Goal: Task Accomplishment & Management: Complete application form

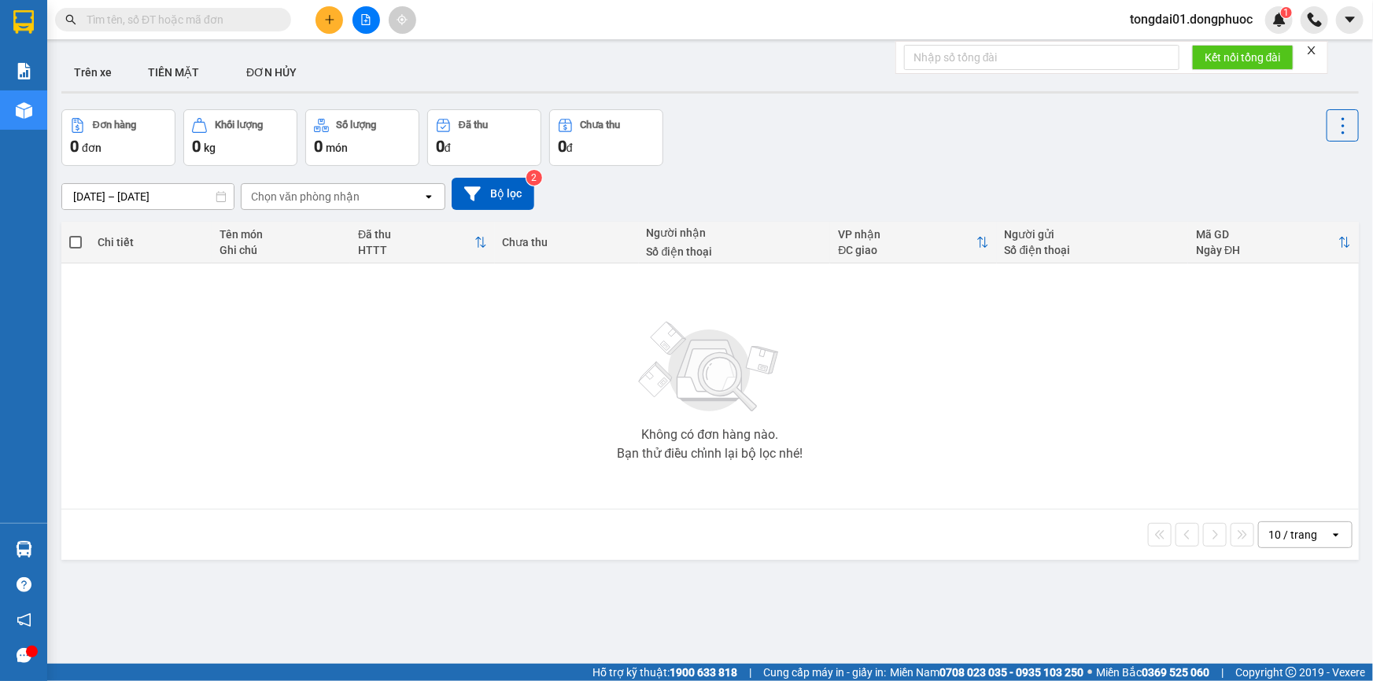
click at [180, 21] on input "text" at bounding box center [180, 19] width 186 height 17
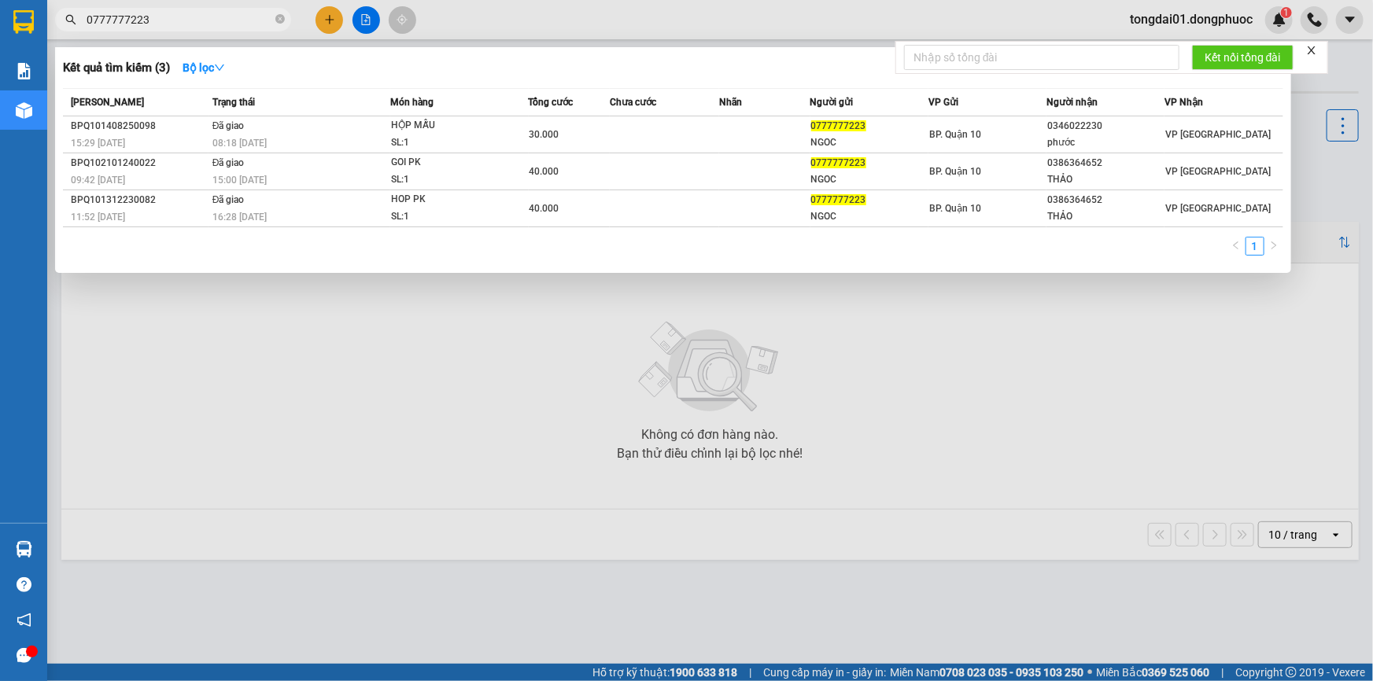
type input "0777777223"
click at [281, 22] on icon "close-circle" at bounding box center [279, 18] width 9 height 9
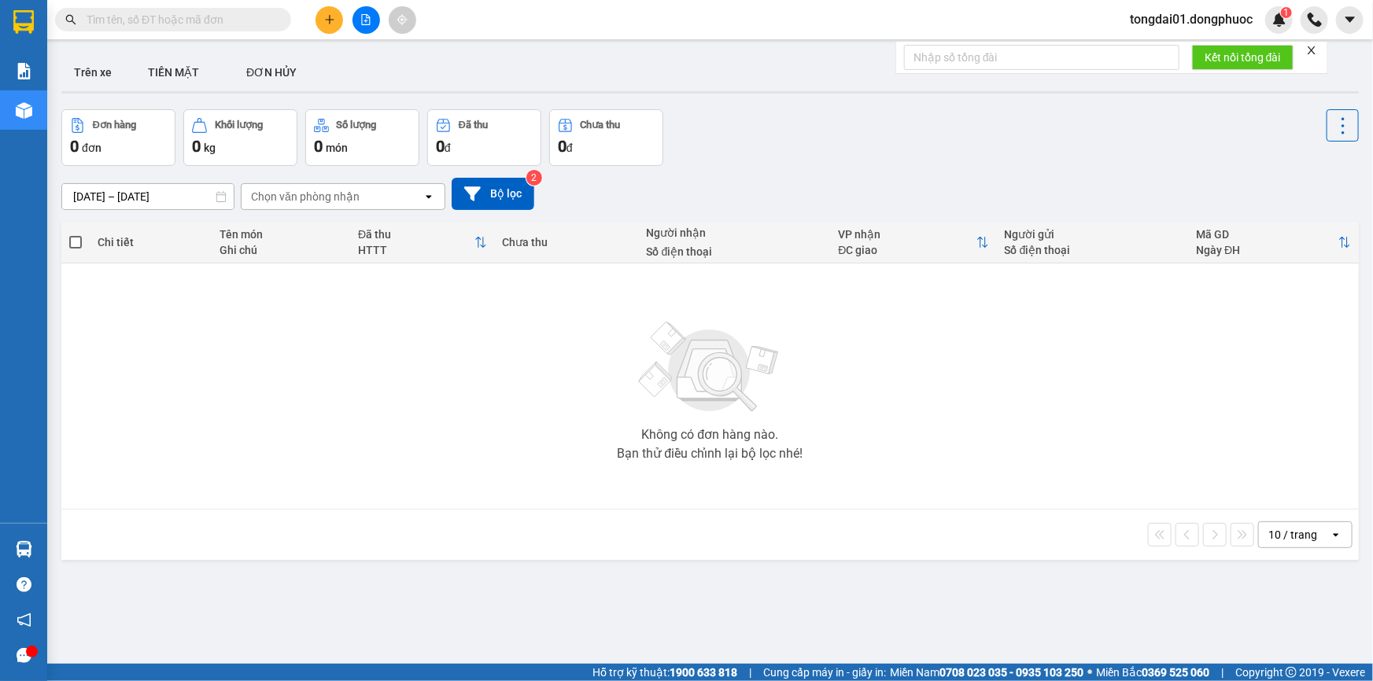
click at [182, 13] on input "text" at bounding box center [180, 19] width 186 height 17
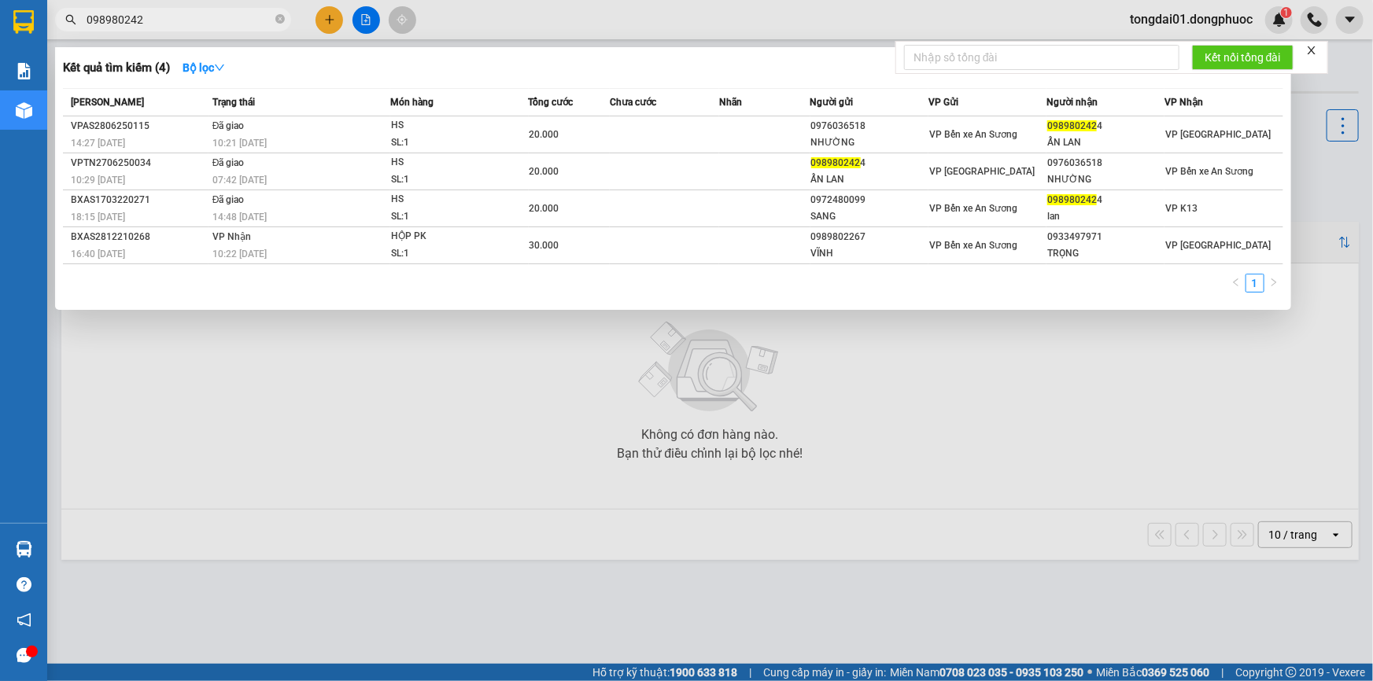
type input "0989802424"
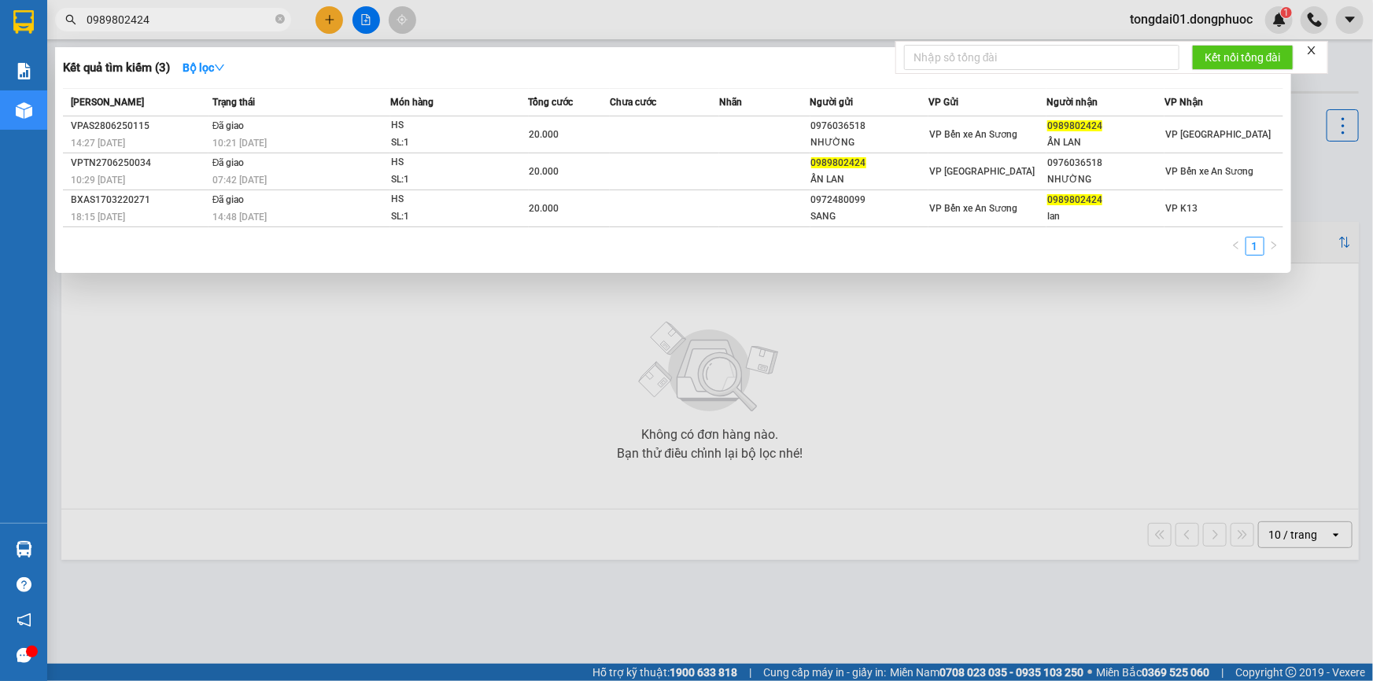
click at [217, 17] on input "0989802424" at bounding box center [180, 19] width 186 height 17
click at [217, 18] on input "0989802424" at bounding box center [180, 19] width 186 height 17
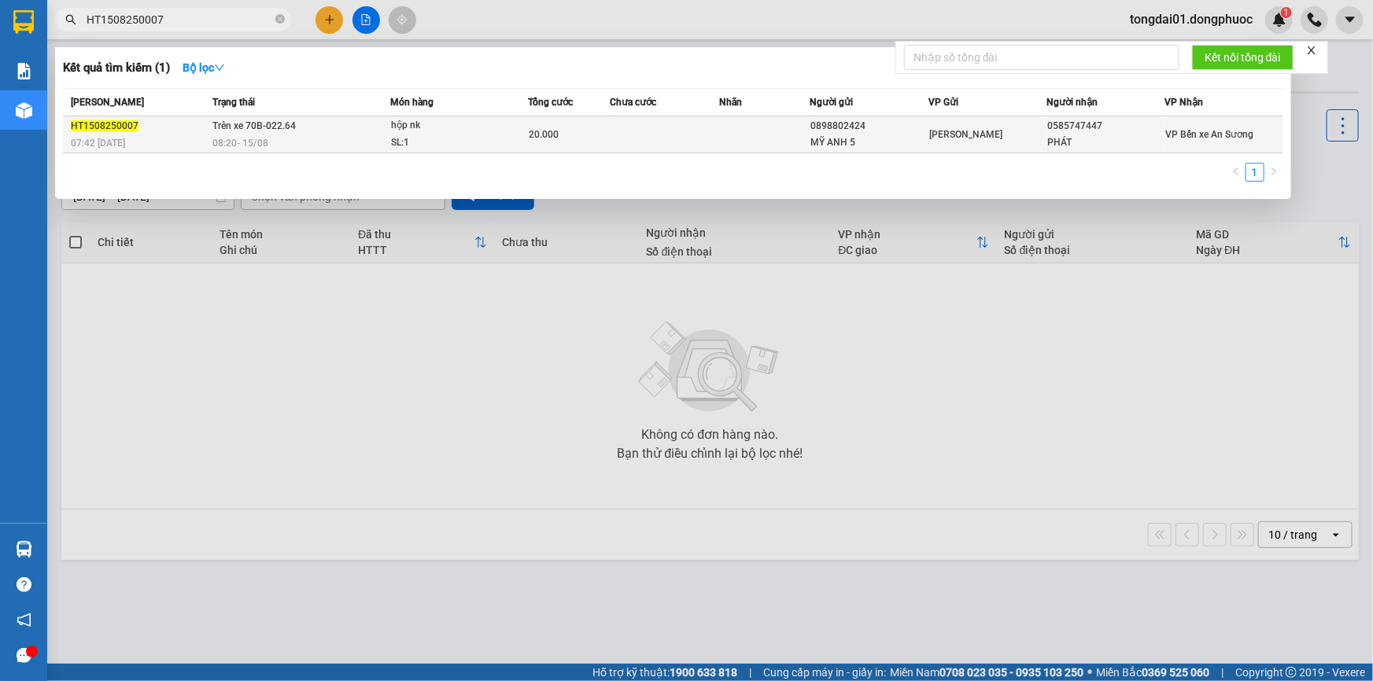
type input "HT1508250007"
click at [230, 145] on span "08:20 [DATE]" at bounding box center [240, 143] width 56 height 11
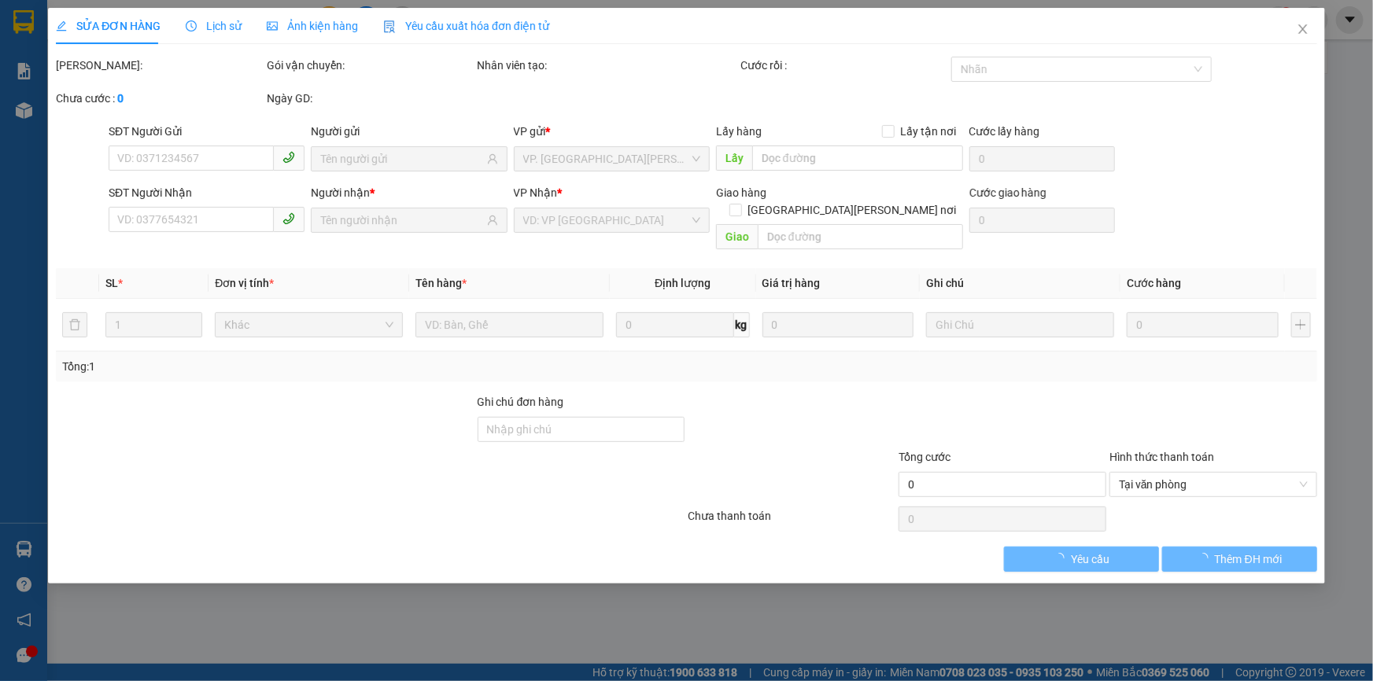
type input "0898802424"
type input "MỸ ANH 5"
type input "0585747447"
type input "PHÁT"
type input "20.000"
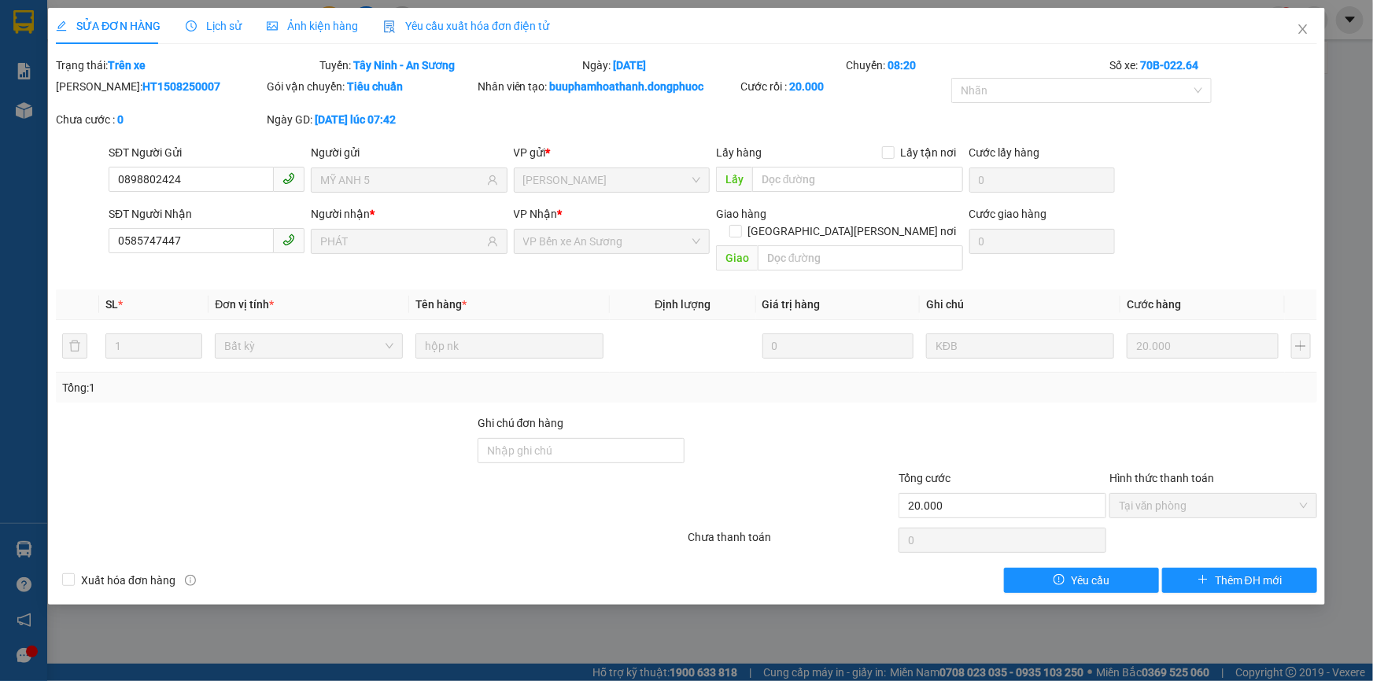
click at [208, 20] on span "Lịch sử" at bounding box center [214, 26] width 56 height 13
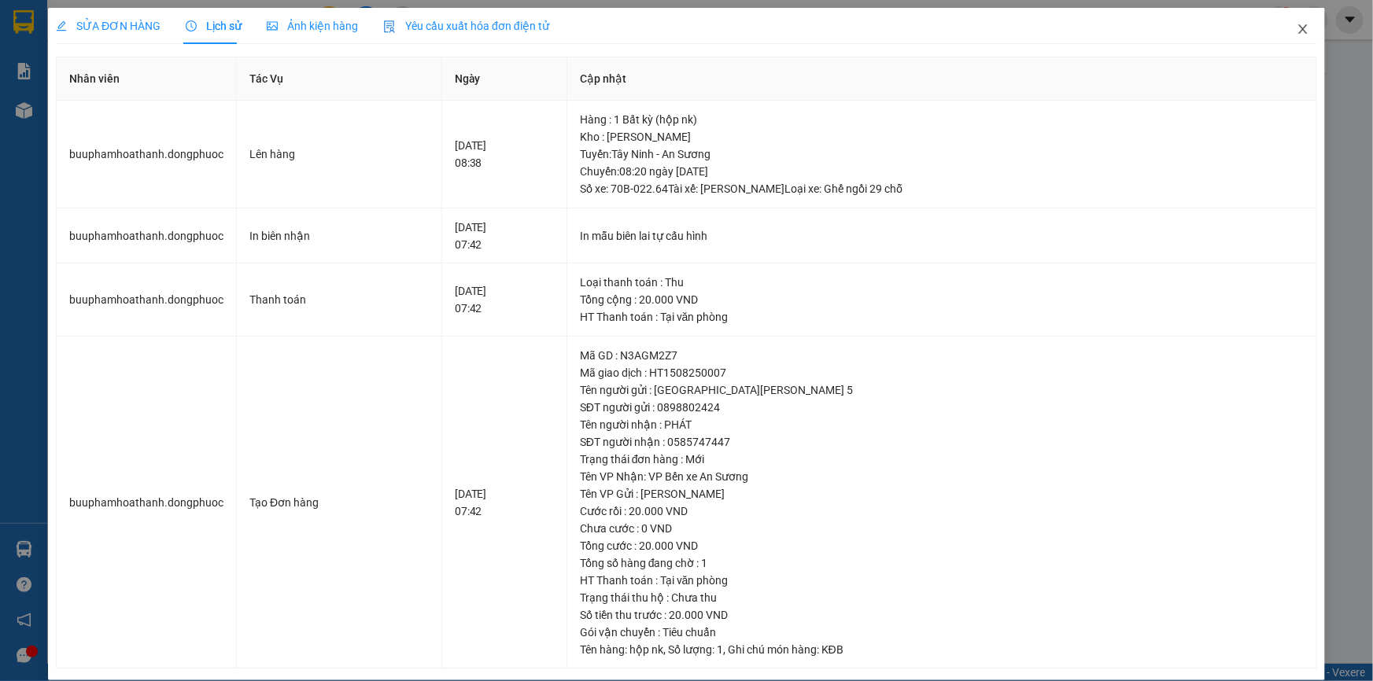
click at [1296, 28] on icon "close" at bounding box center [1302, 29] width 13 height 13
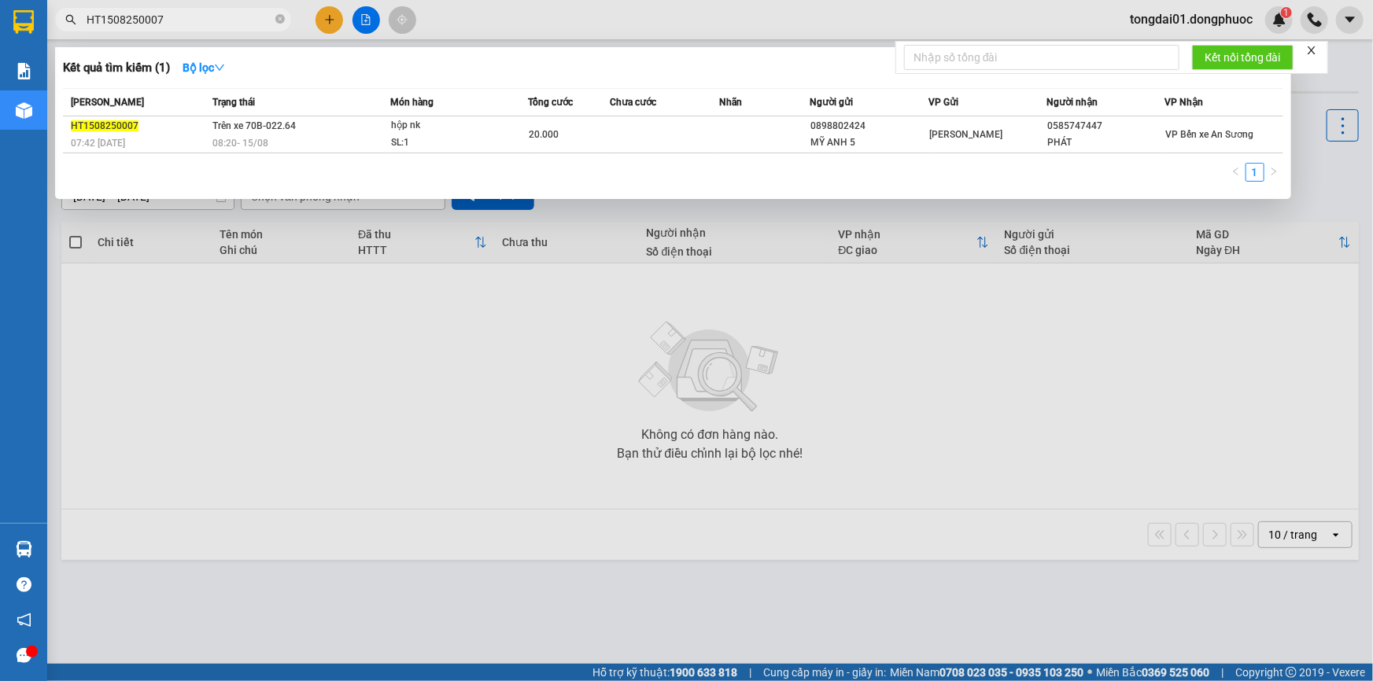
click at [198, 13] on input "HT1508250007" at bounding box center [180, 19] width 186 height 17
click at [204, 14] on input "HT1508250007" at bounding box center [180, 19] width 186 height 17
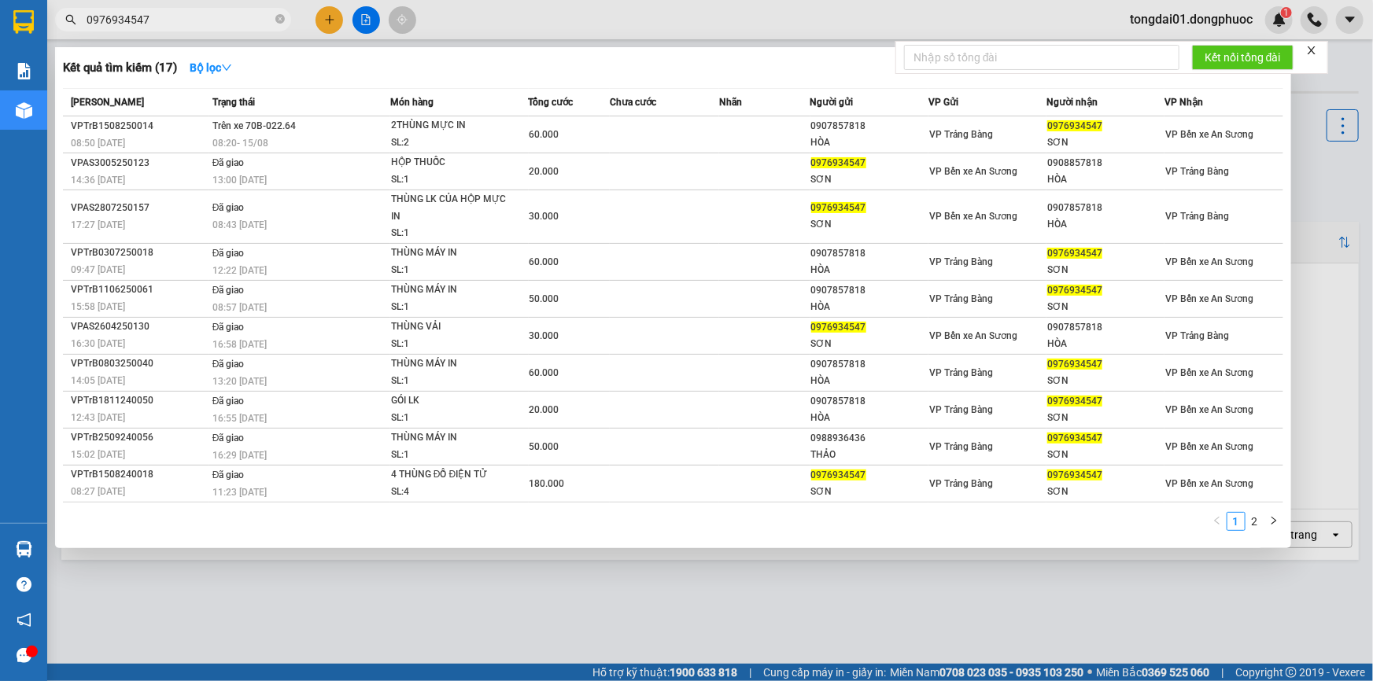
type input "0976934547"
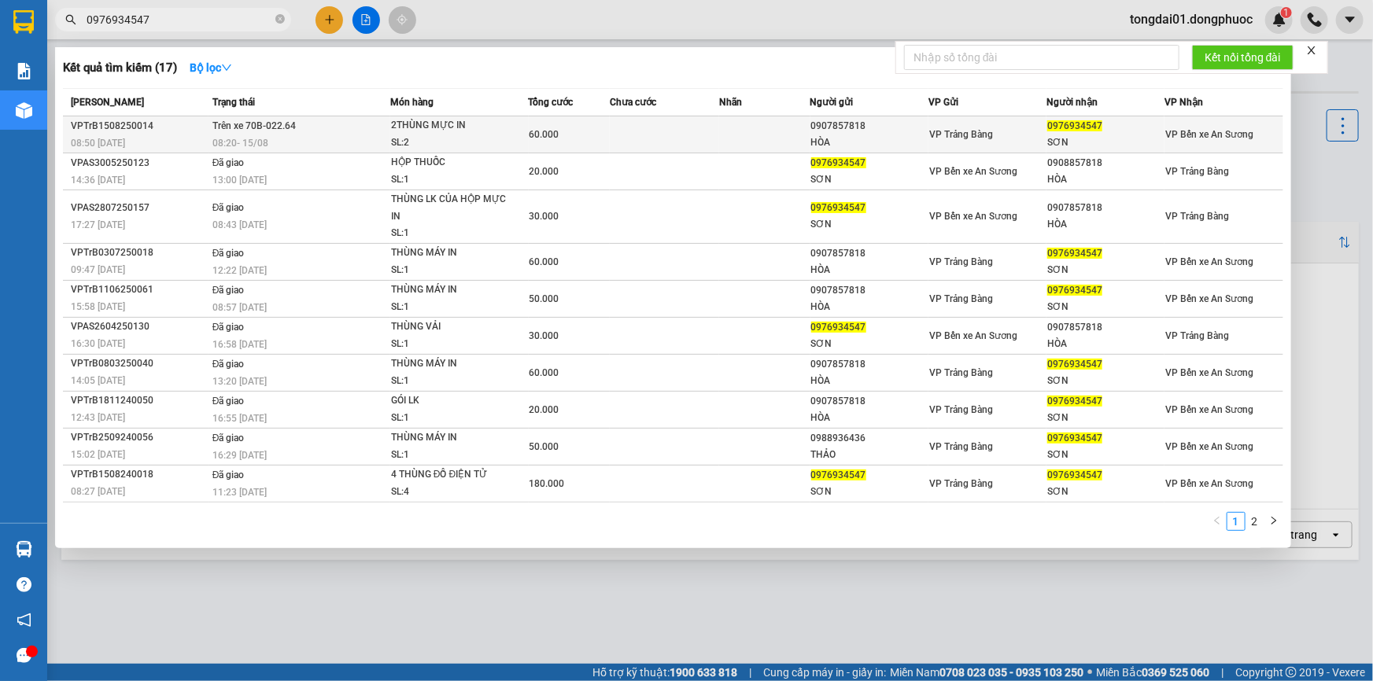
click at [216, 136] on span "08:20 [DATE]" at bounding box center [240, 142] width 56 height 13
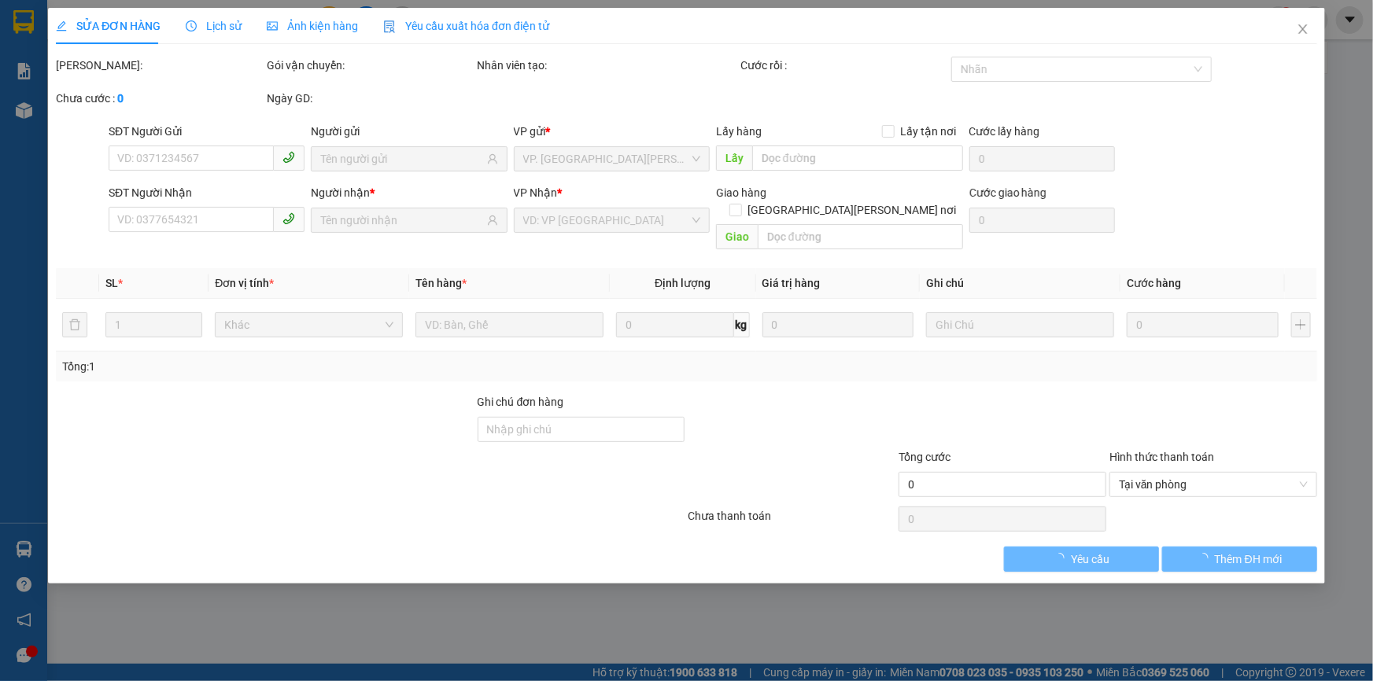
type input "0907857818"
type input "HÒA"
type input "0976934547"
type input "SƠN"
type input "60.000"
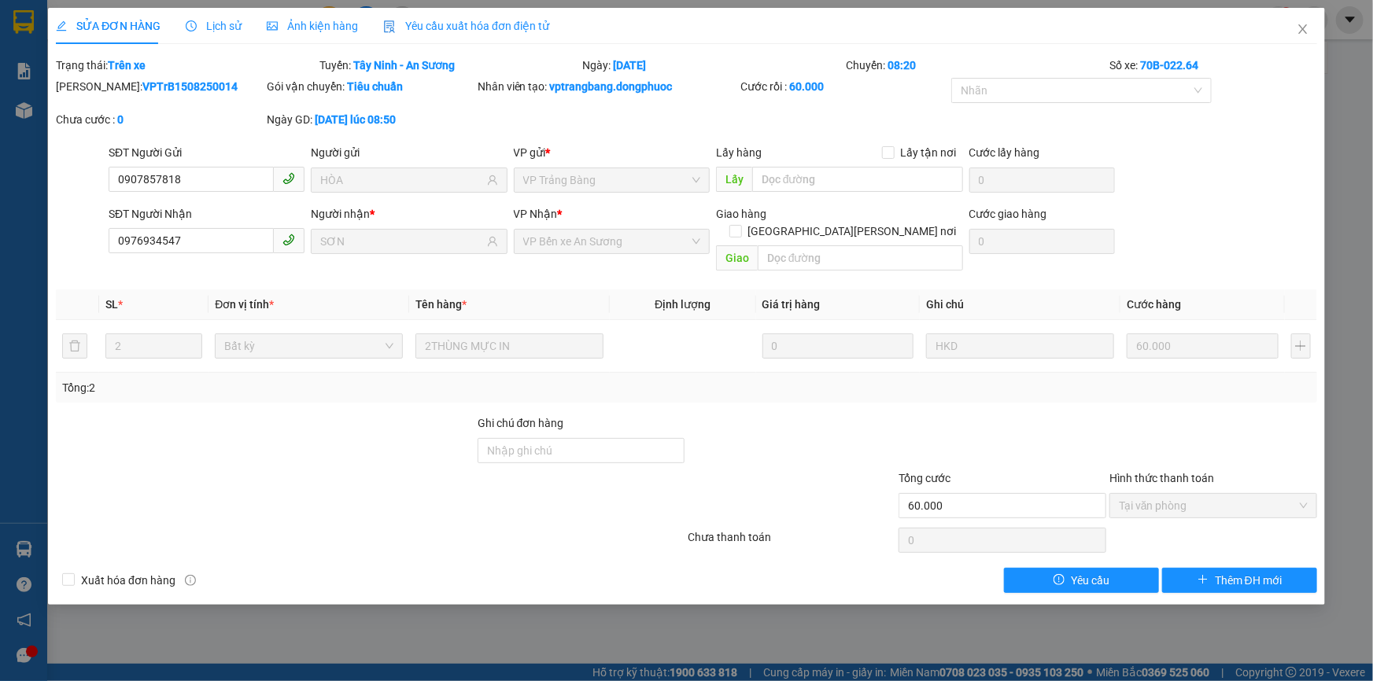
click at [220, 22] on span "Lịch sử" at bounding box center [214, 26] width 56 height 13
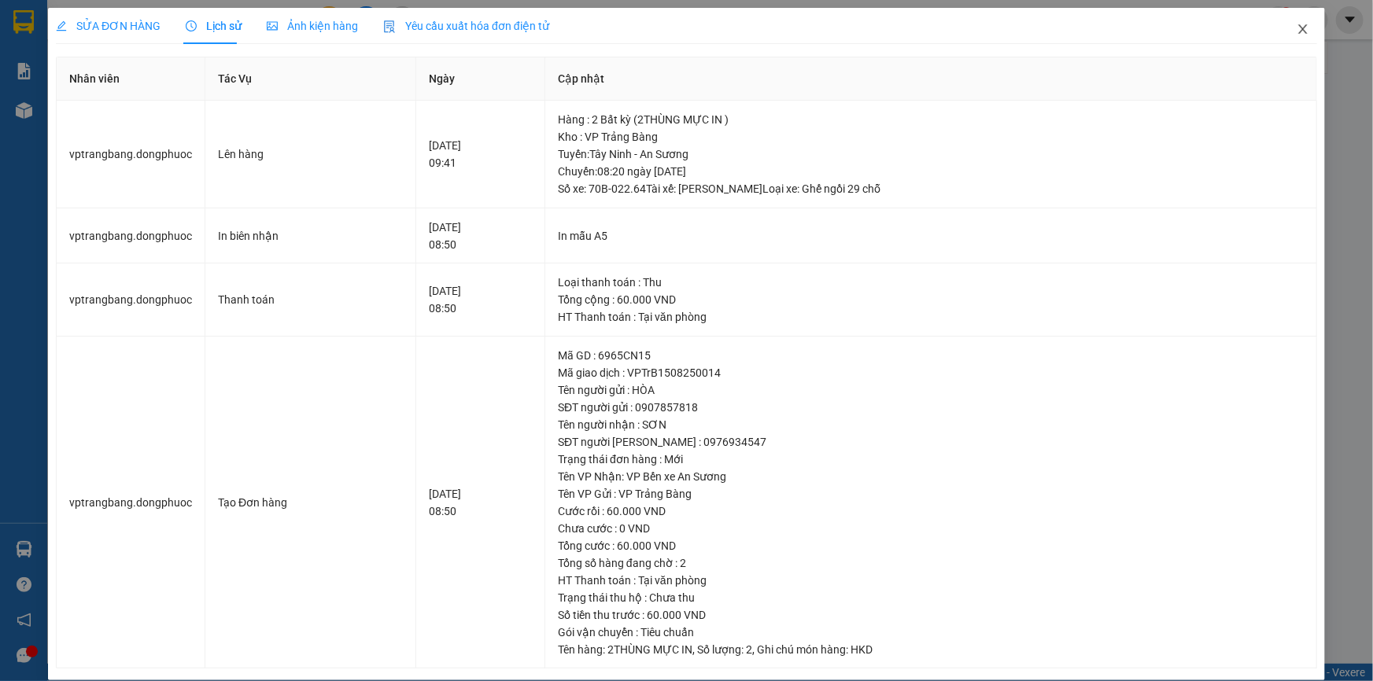
click at [1296, 32] on icon "close" at bounding box center [1302, 29] width 13 height 13
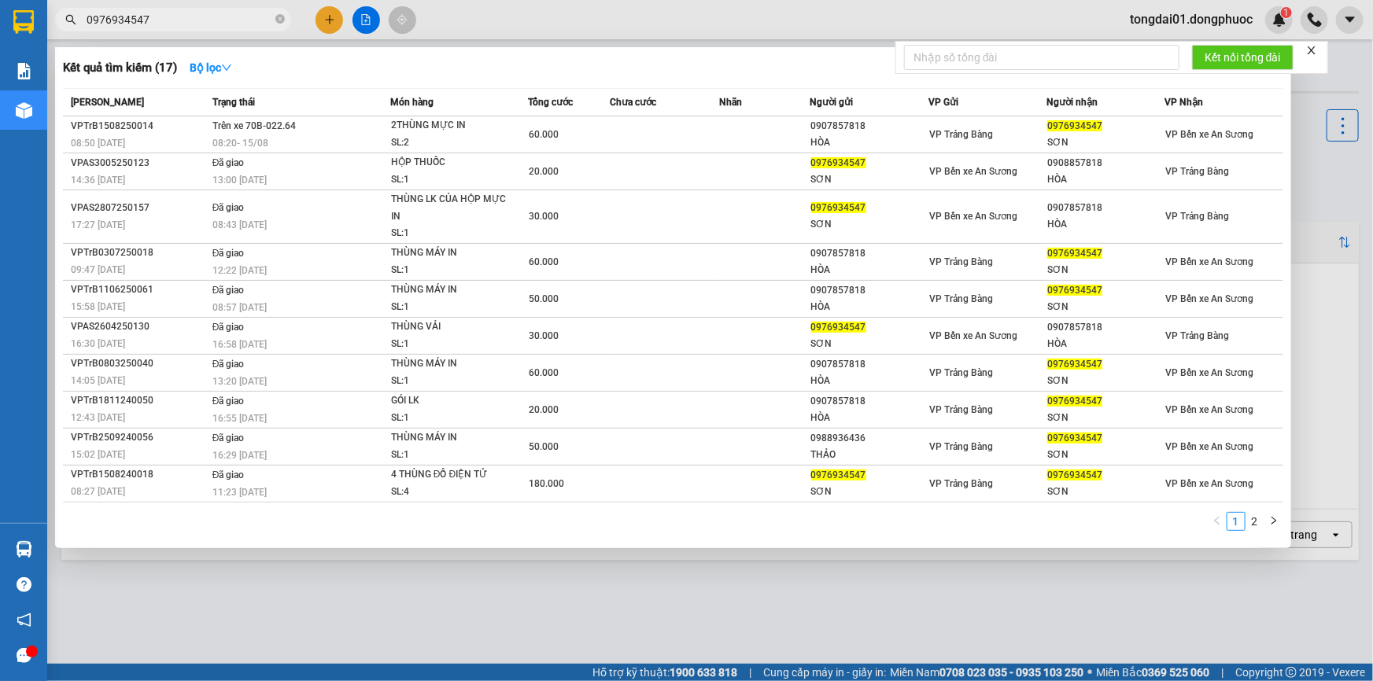
click at [156, 16] on input "0976934547" at bounding box center [180, 19] width 186 height 17
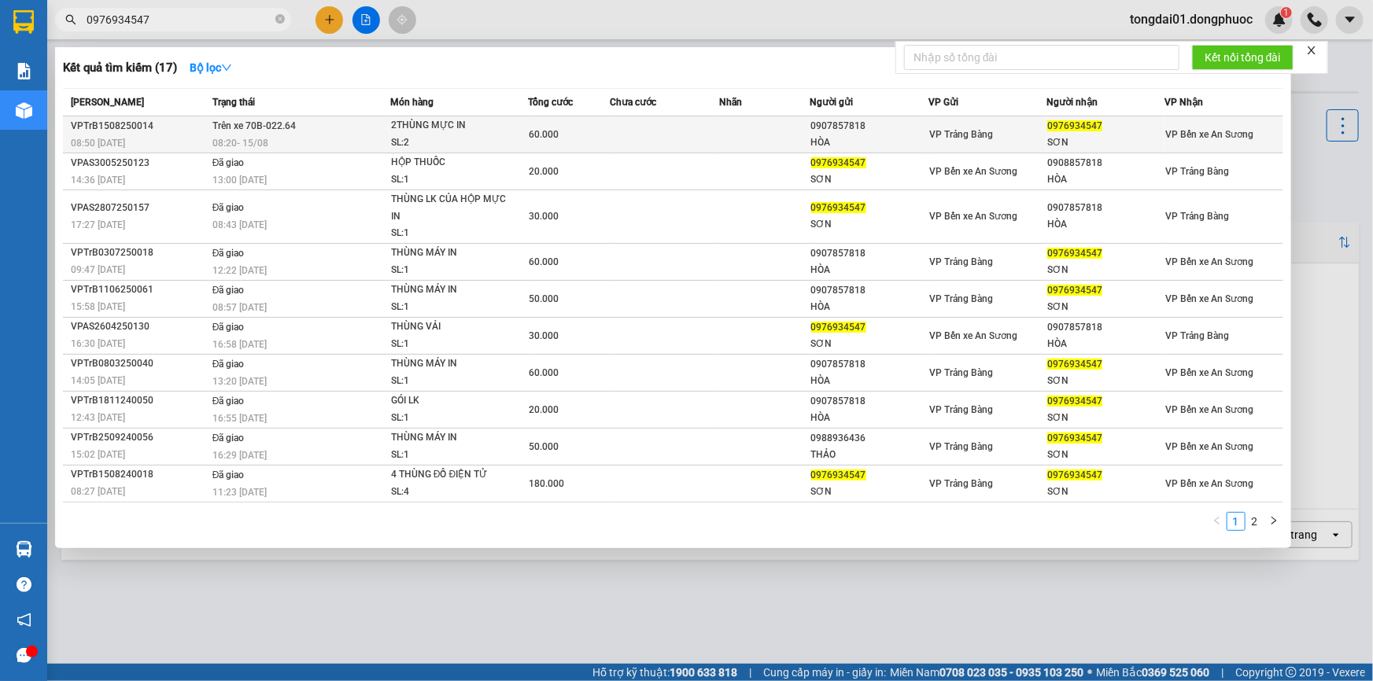
click at [236, 139] on span "08:20 [DATE]" at bounding box center [240, 143] width 56 height 11
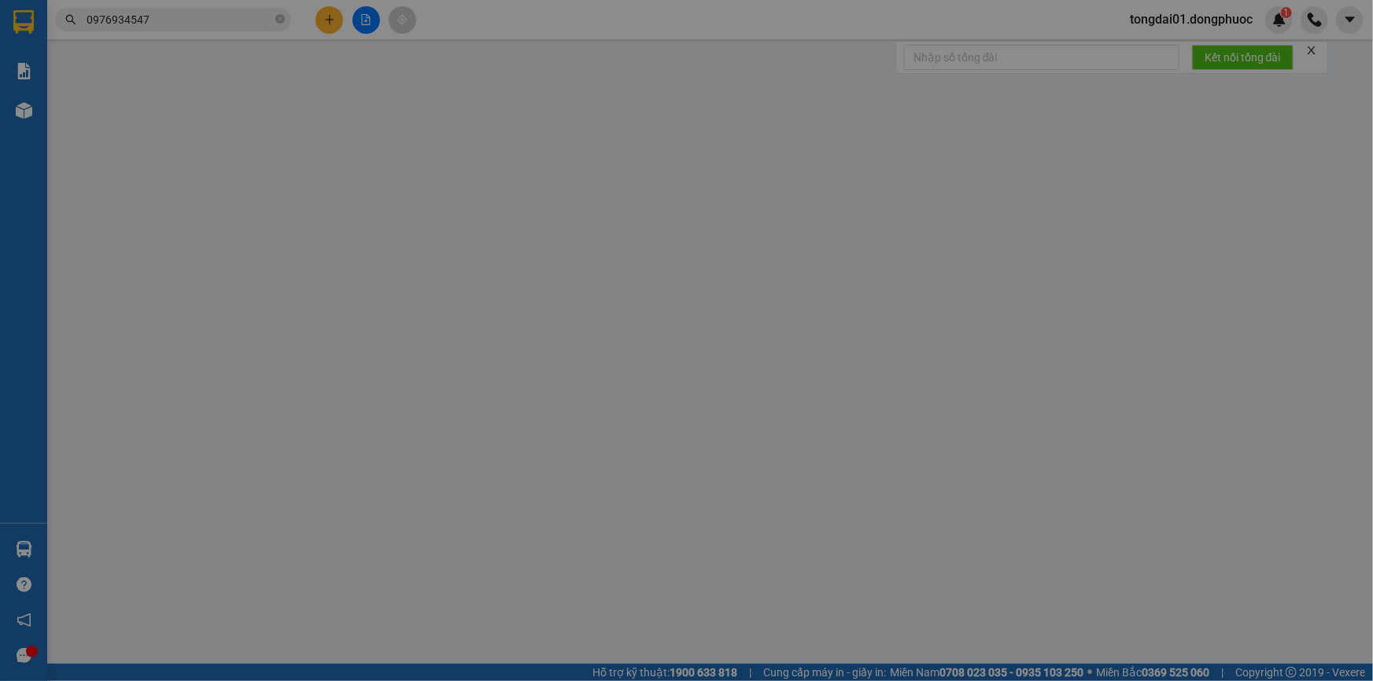
type input "0907857818"
type input "HÒA"
type input "0976934547"
type input "SƠN"
type input "60.000"
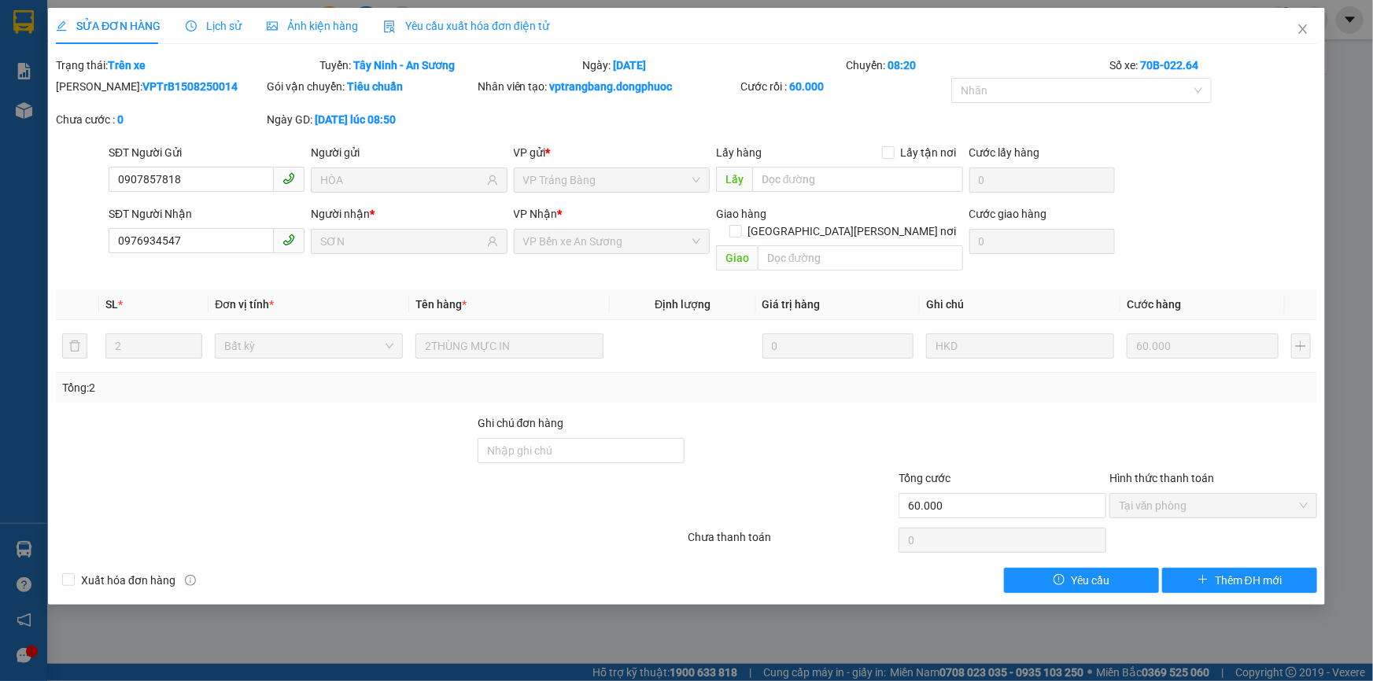
click at [208, 31] on span "Lịch sử" at bounding box center [214, 26] width 56 height 13
